Goal: Information Seeking & Learning: Learn about a topic

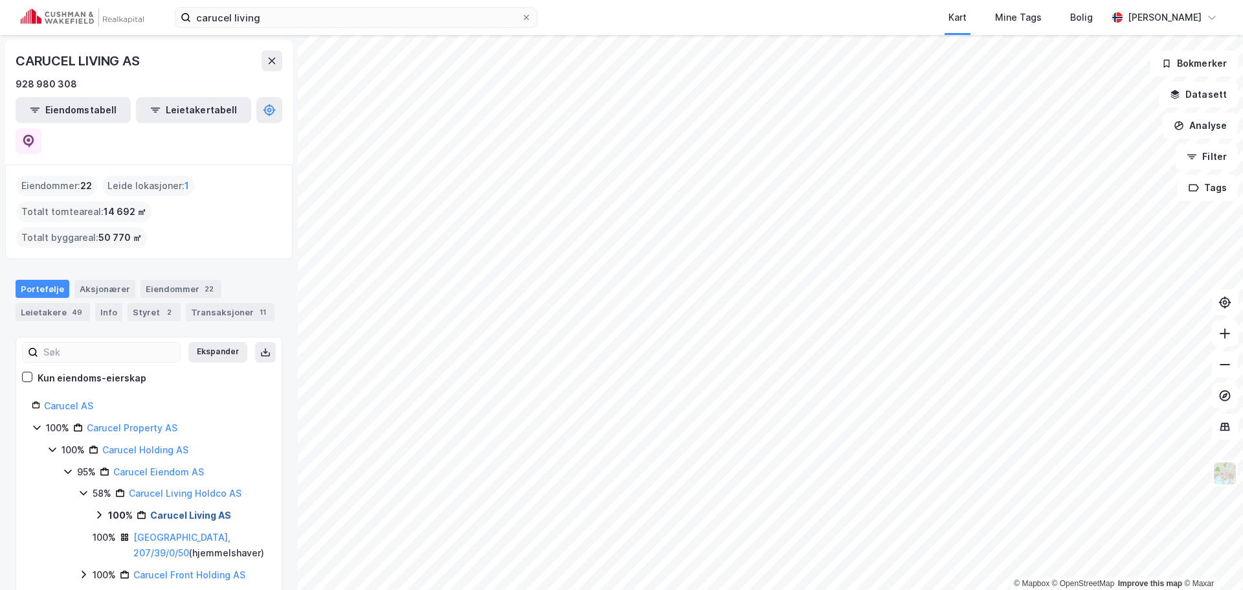
click at [173, 509] on link "Carucel Living AS" at bounding box center [190, 514] width 81 height 11
click at [177, 487] on link "Carucel Living Holdco AS" at bounding box center [185, 492] width 113 height 11
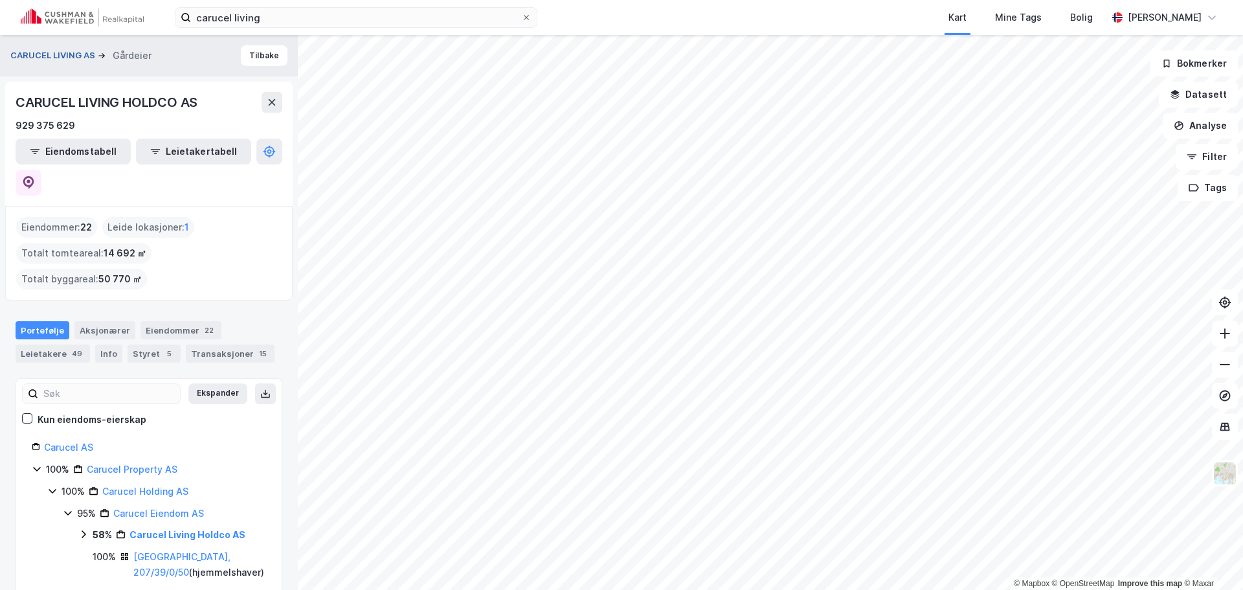
click at [43, 52] on button "CARUCEL LIVING AS" at bounding box center [53, 55] width 87 height 13
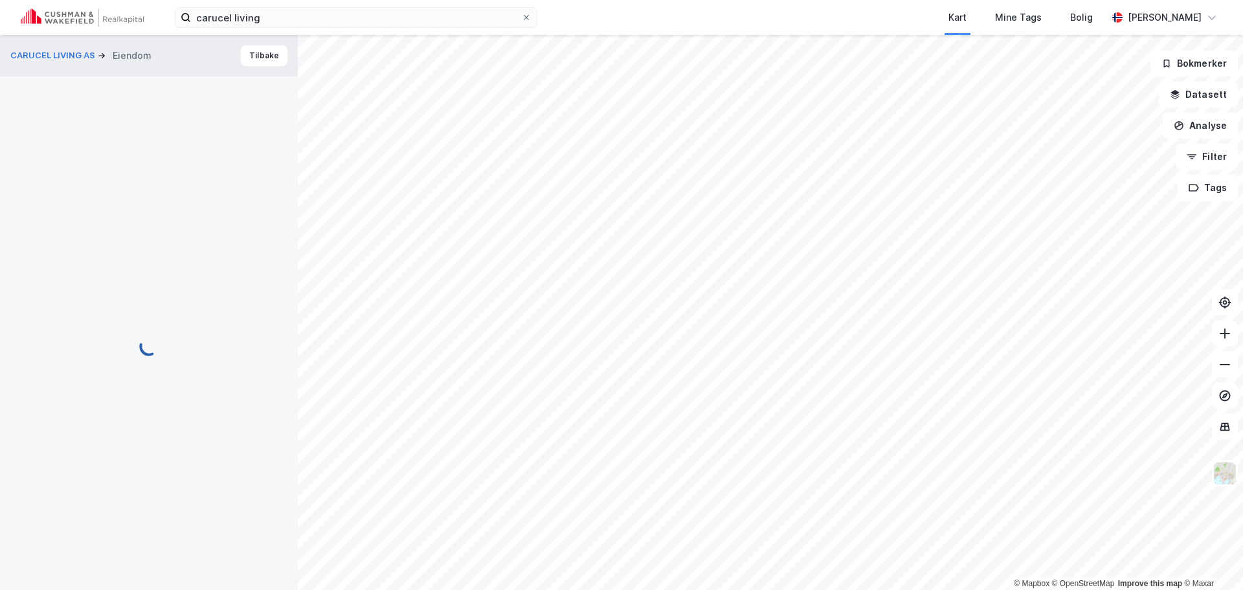
scroll to position [3, 0]
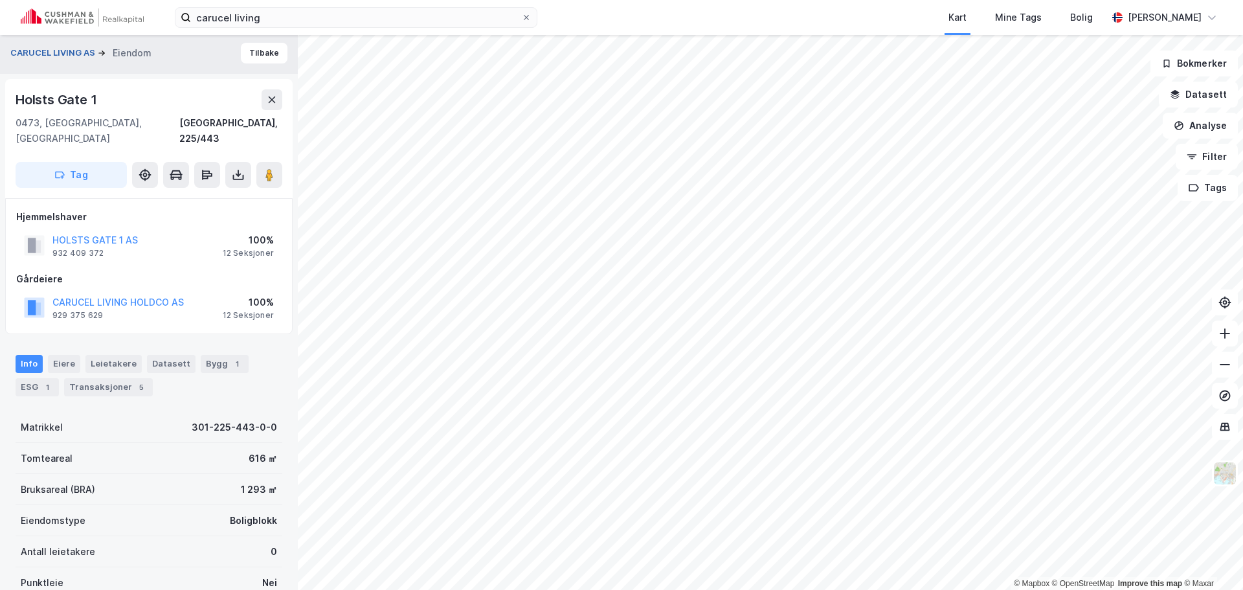
click at [73, 53] on button "CARUCEL LIVING AS" at bounding box center [53, 53] width 87 height 13
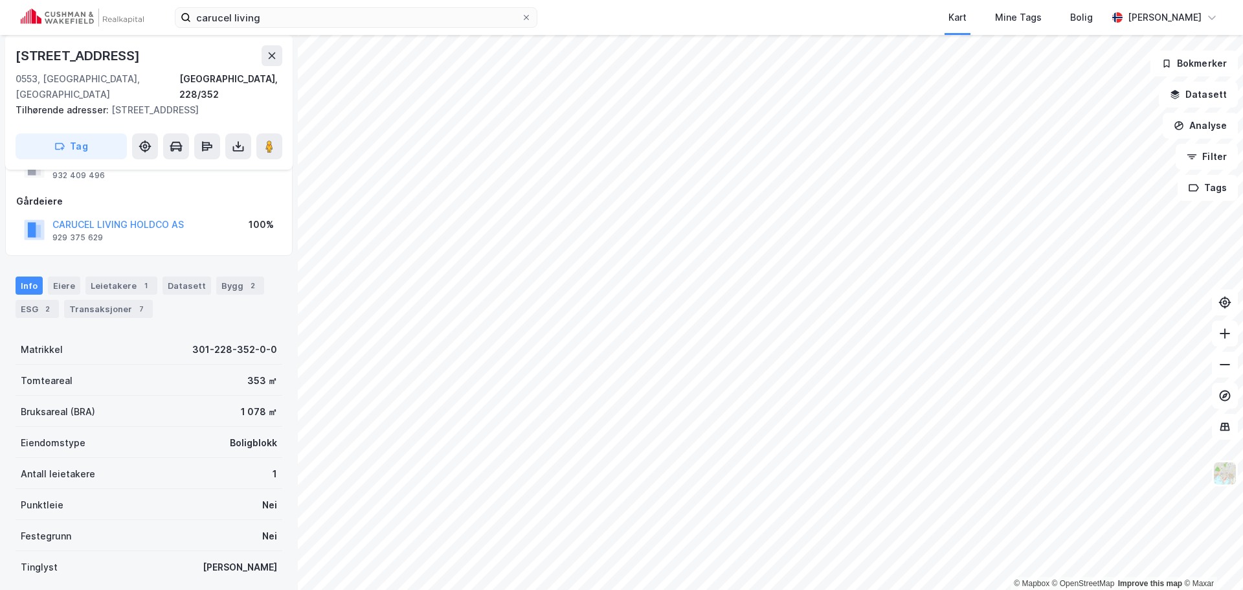
scroll to position [65, 0]
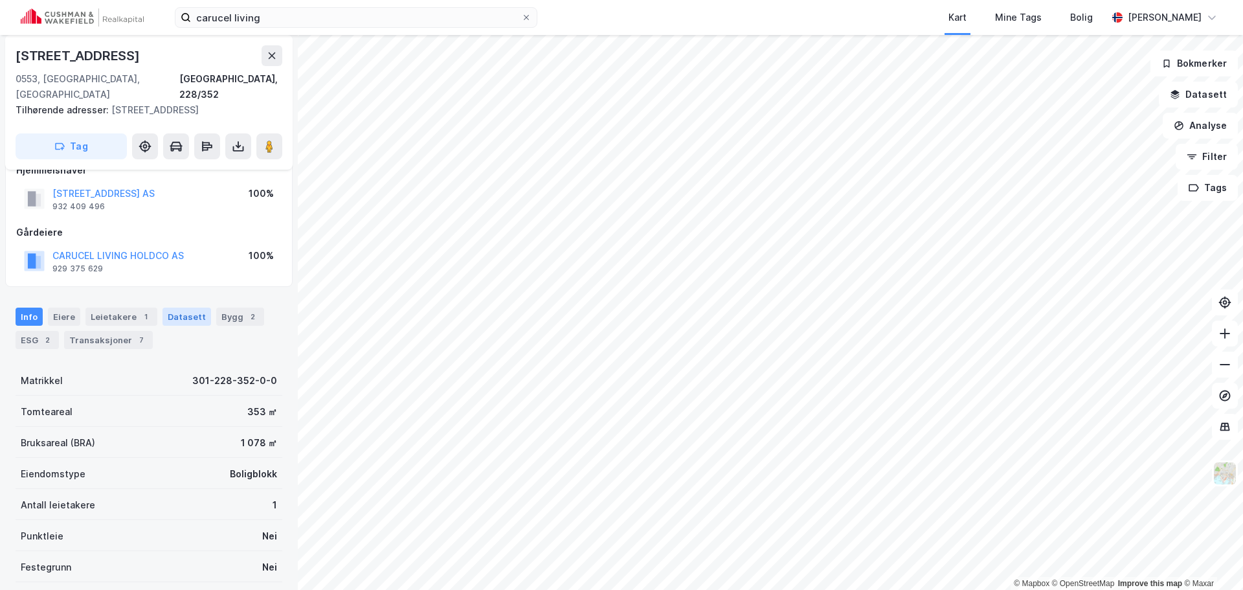
click at [176, 307] on div "Datasett" at bounding box center [186, 316] width 49 height 18
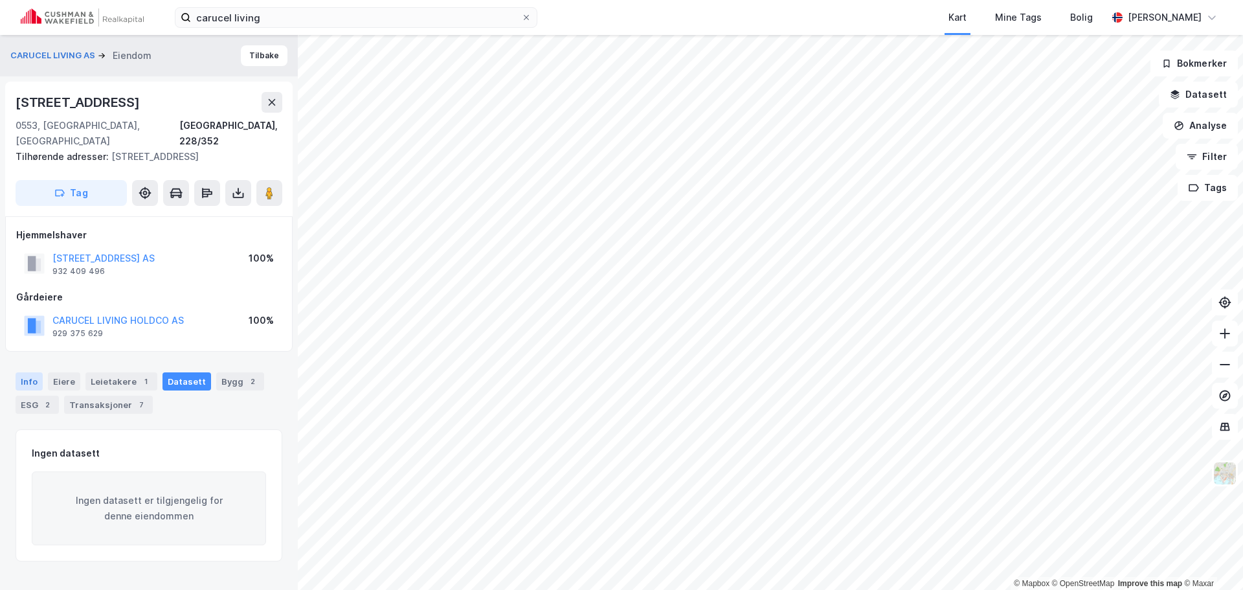
click at [30, 372] on div "Info" at bounding box center [29, 381] width 27 height 18
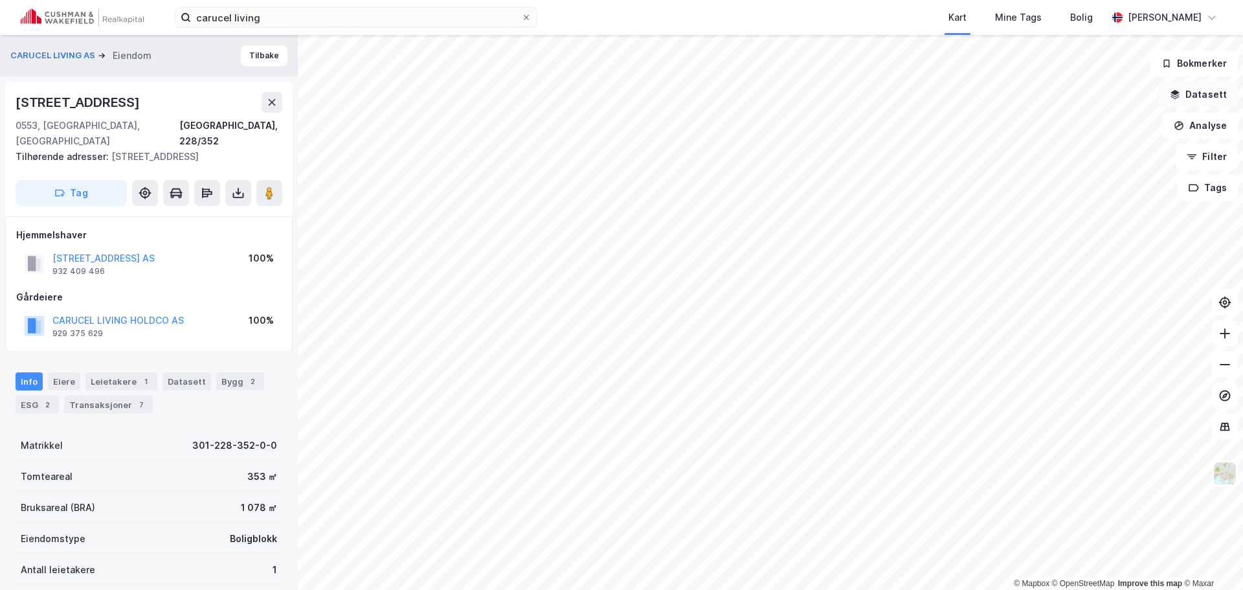
click at [1186, 89] on button "Datasett" at bounding box center [1198, 95] width 79 height 26
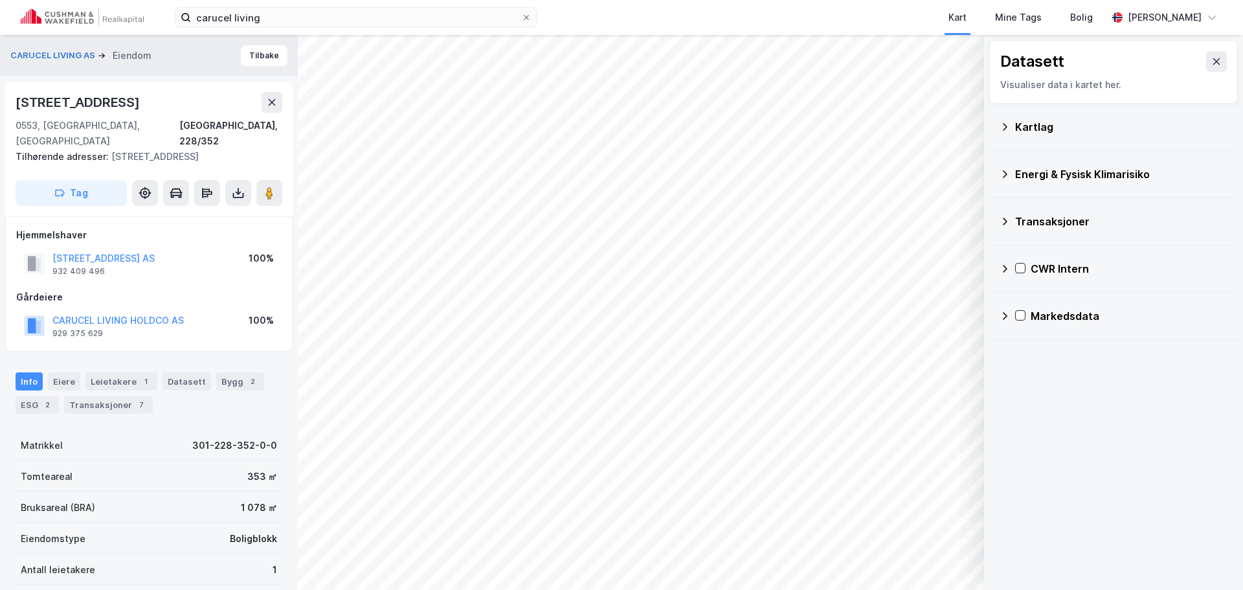
click at [1003, 221] on icon at bounding box center [1004, 221] width 10 height 10
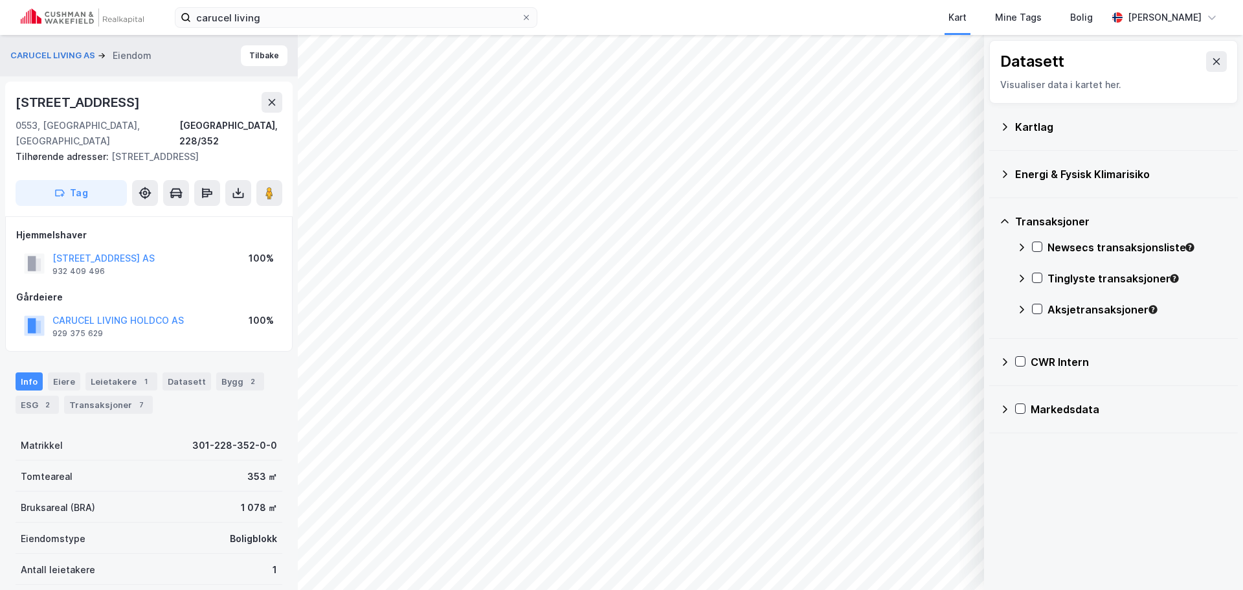
click at [1003, 221] on icon at bounding box center [1005, 221] width 8 height 5
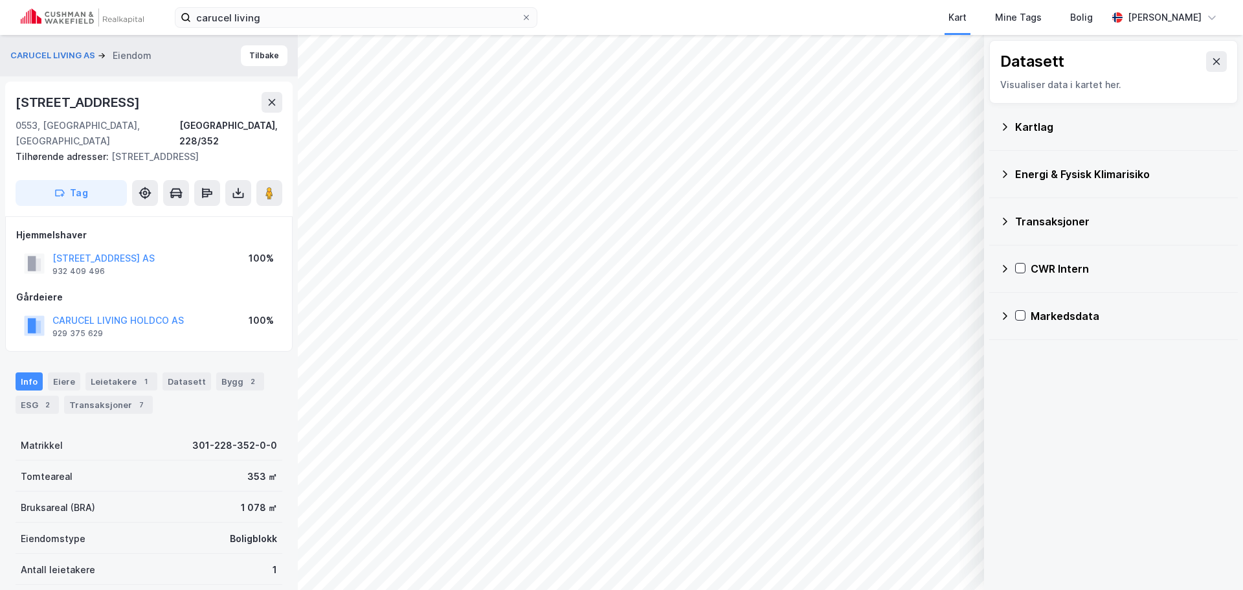
click at [1006, 131] on icon at bounding box center [1004, 127] width 10 height 10
